Goal: Task Accomplishment & Management: Manage account settings

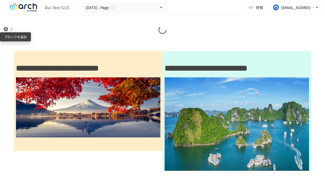
click at [7, 30] on icon "button" at bounding box center [6, 29] width 5 height 5
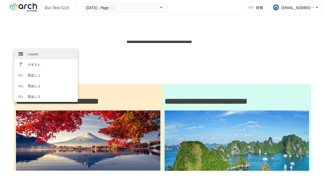
click at [35, 52] on span "Layout" at bounding box center [51, 53] width 46 height 5
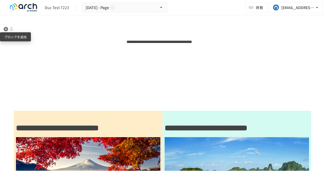
click at [6, 29] on icon "button" at bounding box center [6, 29] width 5 height 5
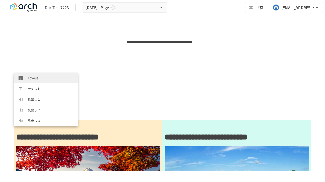
click at [33, 79] on span "Layout" at bounding box center [51, 77] width 46 height 5
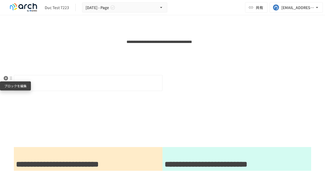
click at [11, 79] on div at bounding box center [11, 78] width 4 height 4
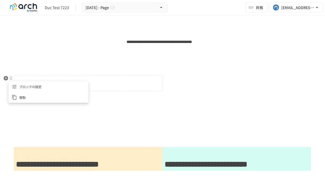
click at [29, 89] on span "ブロックの設定" at bounding box center [52, 86] width 66 height 5
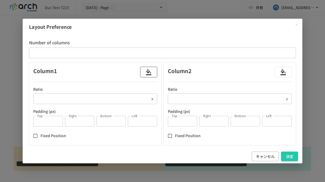
click at [145, 75] on div "button" at bounding box center [148, 72] width 9 height 9
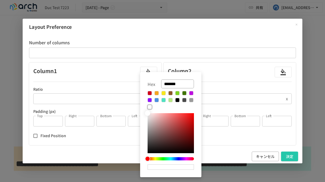
click at [149, 93] on button at bounding box center [149, 93] width 4 height 4
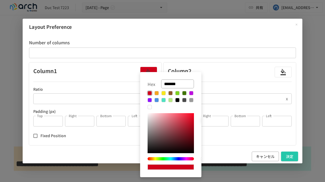
click at [153, 114] on div at bounding box center [170, 133] width 46 height 40
click at [156, 101] on button at bounding box center [156, 100] width 4 height 4
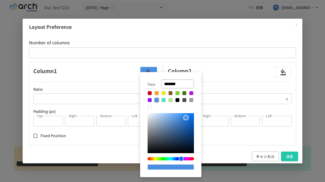
click at [154, 114] on div at bounding box center [170, 133] width 46 height 40
type input "*******"
click at [283, 69] on div at bounding box center [162, 91] width 325 height 182
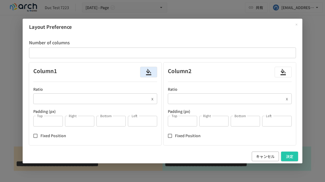
click at [283, 69] on icon "button" at bounding box center [283, 72] width 6 height 6
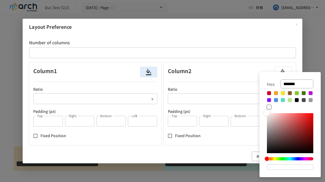
click at [287, 100] on button at bounding box center [289, 100] width 4 height 4
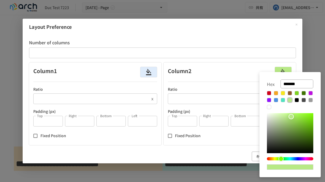
click at [271, 114] on div at bounding box center [290, 133] width 46 height 40
type input "*******"
click at [231, 39] on div at bounding box center [162, 91] width 325 height 182
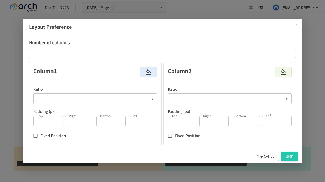
click at [62, 100] on input "*" at bounding box center [91, 98] width 116 height 11
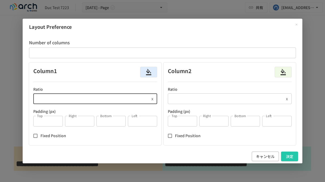
type input "***"
click at [180, 99] on input "*" at bounding box center [226, 98] width 116 height 11
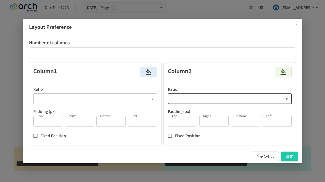
click at [180, 99] on input "*" at bounding box center [226, 98] width 116 height 11
type input "***"
click at [53, 119] on input "*" at bounding box center [47, 121] width 29 height 11
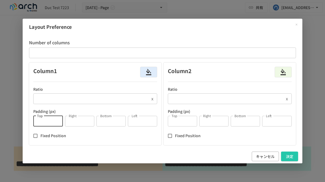
type input "*"
click at [77, 123] on input "*" at bounding box center [79, 121] width 29 height 11
type input "*"
click at [109, 120] on input "*" at bounding box center [110, 121] width 29 height 11
type input "*"
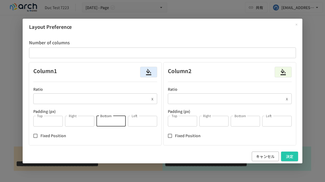
click at [134, 121] on input "*" at bounding box center [142, 121] width 29 height 11
type input "*"
click at [189, 122] on input "*" at bounding box center [182, 121] width 29 height 11
click at [181, 121] on input "*" at bounding box center [182, 121] width 29 height 11
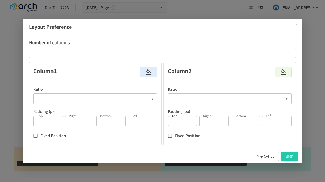
type input "*"
click at [210, 120] on input "*" at bounding box center [213, 121] width 29 height 11
type input "*"
click at [239, 123] on input "*" at bounding box center [245, 121] width 29 height 11
type input "*"
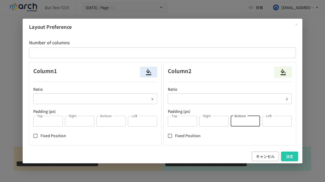
click at [270, 121] on input "*" at bounding box center [276, 121] width 29 height 11
type input "*"
click at [291, 157] on button "決定" at bounding box center [289, 156] width 17 height 10
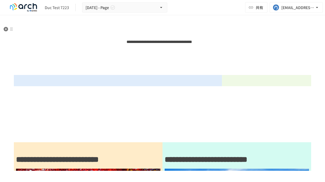
click at [83, 51] on div "**********" at bounding box center [159, 42] width 290 height 32
click at [11, 30] on div at bounding box center [11, 29] width 4 height 4
click at [25, 50] on span "削除" at bounding box center [53, 48] width 66 height 5
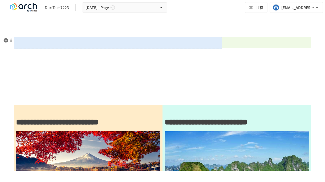
click at [28, 40] on p at bounding box center [117, 42] width 207 height 7
click at [22, 44] on p at bounding box center [117, 42] width 207 height 7
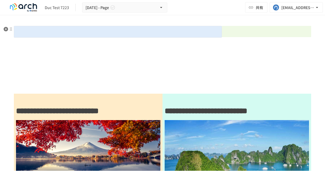
click at [30, 30] on p at bounding box center [117, 31] width 207 height 7
click at [28, 29] on p at bounding box center [117, 31] width 207 height 7
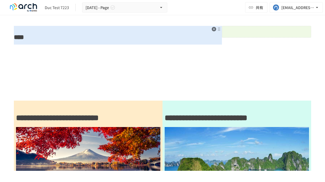
click at [235, 26] on div at bounding box center [266, 32] width 89 height 12
click at [262, 33] on p "****" at bounding box center [266, 31] width 89 height 7
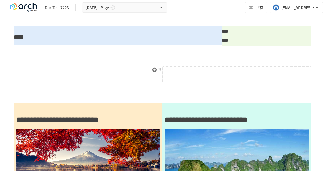
click at [169, 77] on p at bounding box center [237, 74] width 144 height 7
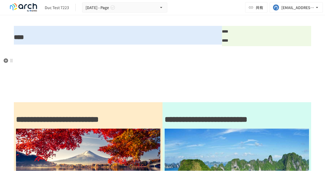
click at [282, 8] on div "[EMAIL_ADDRESS][DOMAIN_NAME]" at bounding box center [297, 7] width 33 height 7
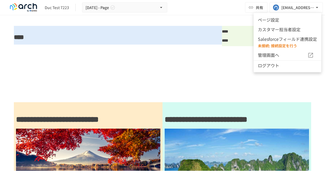
click at [261, 10] on div at bounding box center [162, 91] width 325 height 182
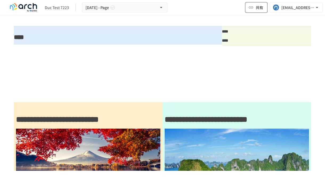
click at [256, 7] on span "共有" at bounding box center [259, 8] width 7 height 6
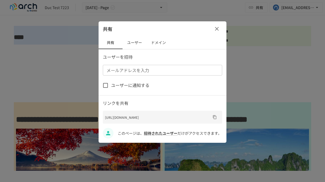
click at [136, 42] on button "ユーザー" at bounding box center [134, 42] width 24 height 13
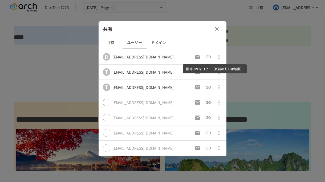
click at [211, 57] on icon "招待URLをコピー（以前のものは破棄）" at bounding box center [208, 57] width 6 height 6
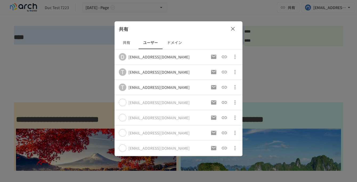
click at [78, 59] on div at bounding box center [178, 91] width 357 height 182
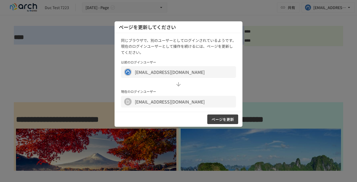
click at [222, 117] on button "ページを更新" at bounding box center [222, 119] width 31 height 10
